Goal: Task Accomplishment & Management: Manage account settings

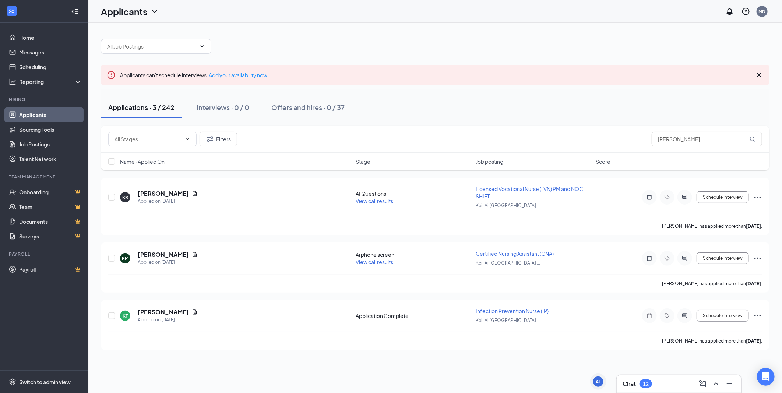
click at [642, 72] on div "Applicants can't schedule interviews. Add your availability now" at bounding box center [435, 75] width 668 height 21
click at [660, 381] on div "Chat 12" at bounding box center [678, 384] width 113 height 12
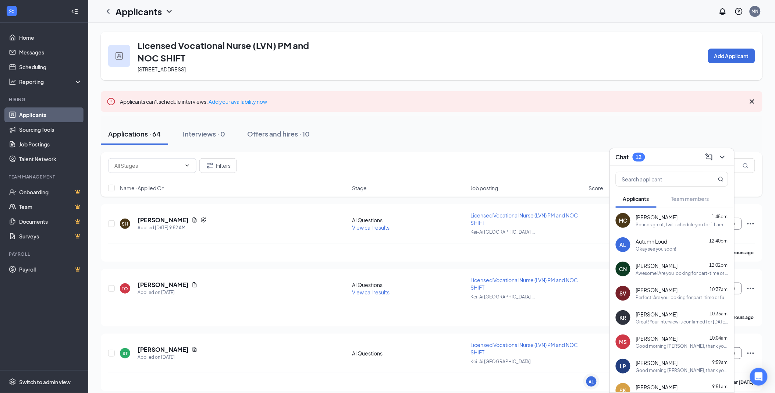
click at [47, 114] on link "Applicants" at bounding box center [50, 114] width 63 height 15
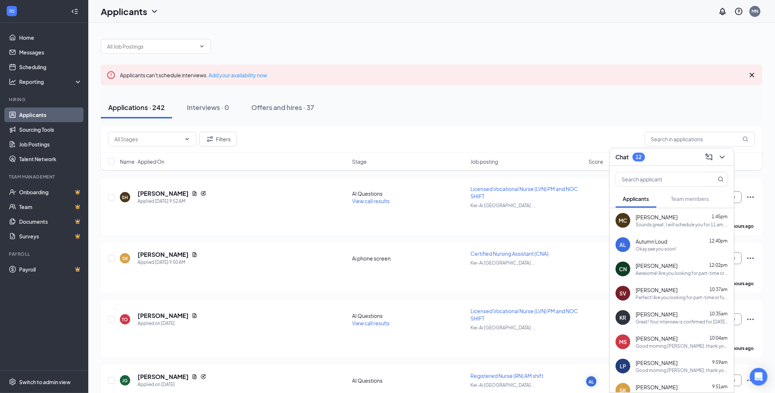
click at [19, 107] on link "Applicants" at bounding box center [50, 114] width 63 height 15
drag, startPoint x: 47, startPoint y: 114, endPoint x: 68, endPoint y: 104, distance: 23.4
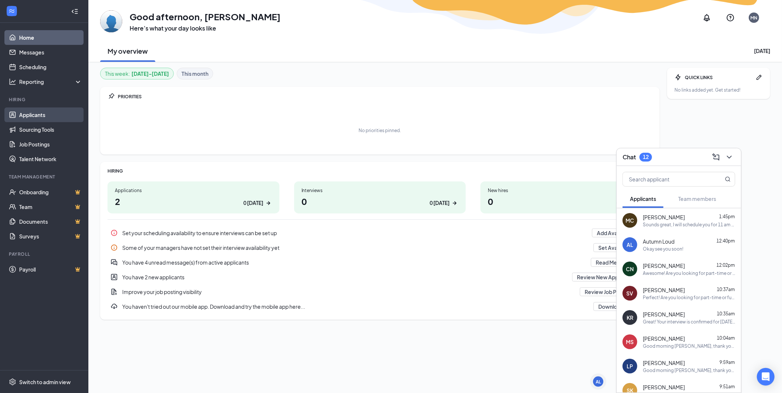
click at [51, 117] on link "Applicants" at bounding box center [50, 114] width 63 height 15
